Goal: Browse casually: Explore the website without a specific task or goal

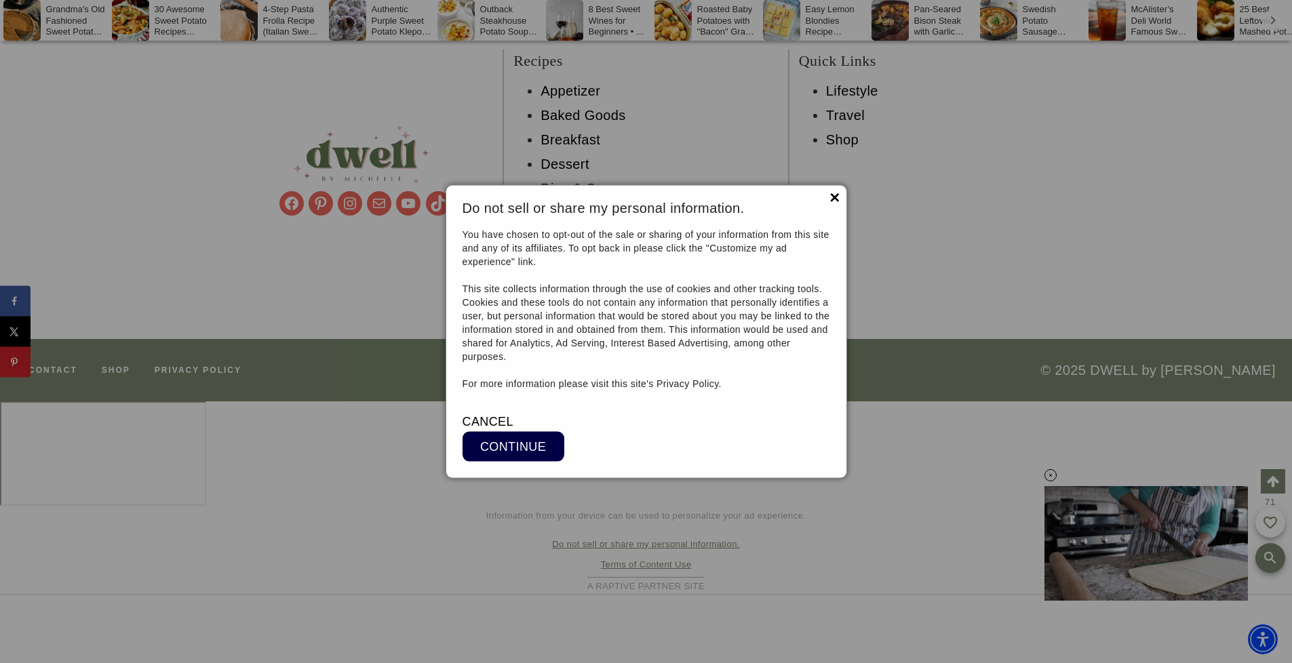
scroll to position [12350, 0]
